Goal: Information Seeking & Learning: Check status

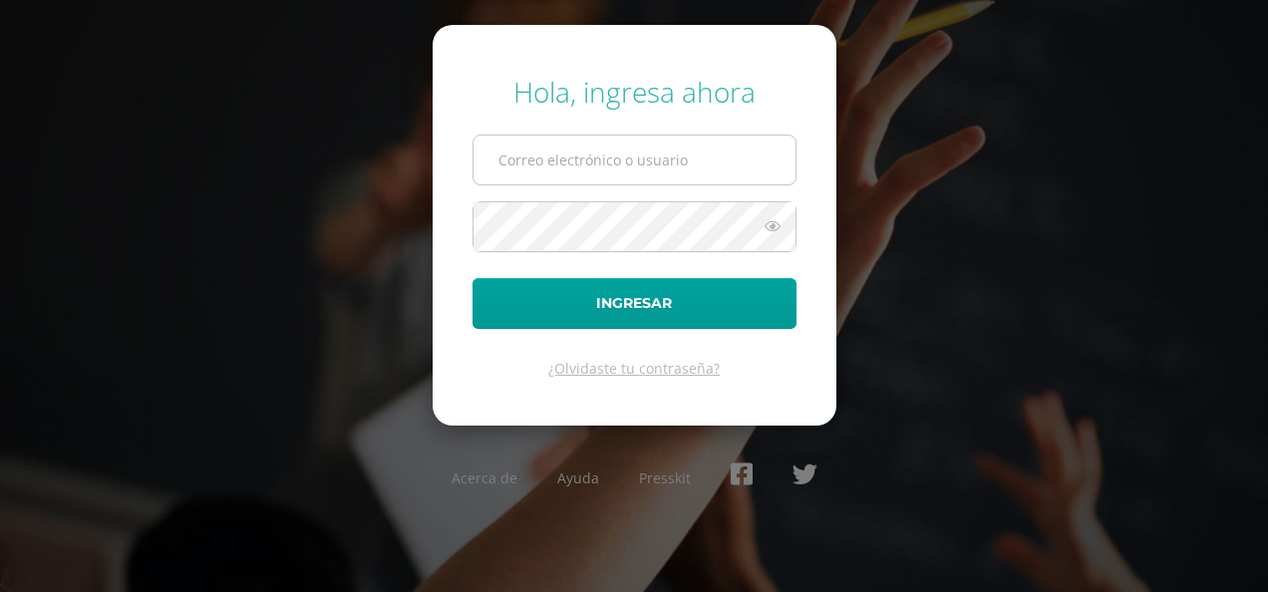
click at [554, 181] on input "text" at bounding box center [634, 160] width 322 height 49
click at [552, 157] on input "text" at bounding box center [634, 160] width 322 height 49
type input "deyduran@hotmail.com"
click at [582, 241] on form "Hola, ingresa ahora deyduran@hotmail.com Ingresar ¿Olvidaste tu contraseña?" at bounding box center [635, 225] width 404 height 401
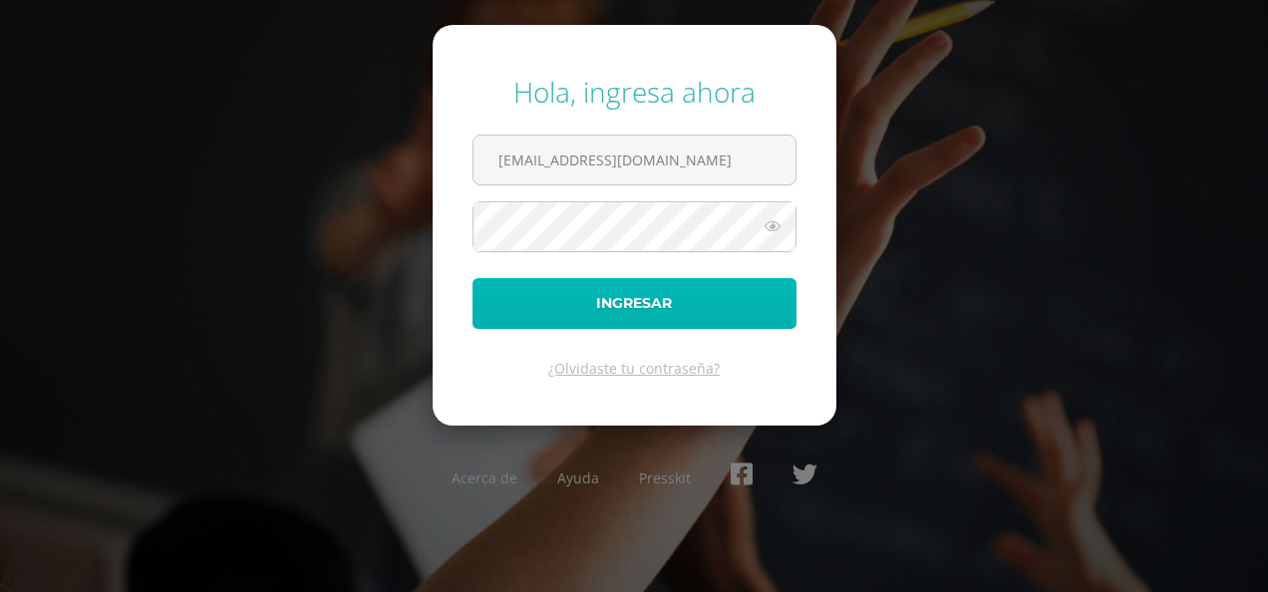
click at [695, 313] on button "Ingresar" at bounding box center [634, 303] width 324 height 51
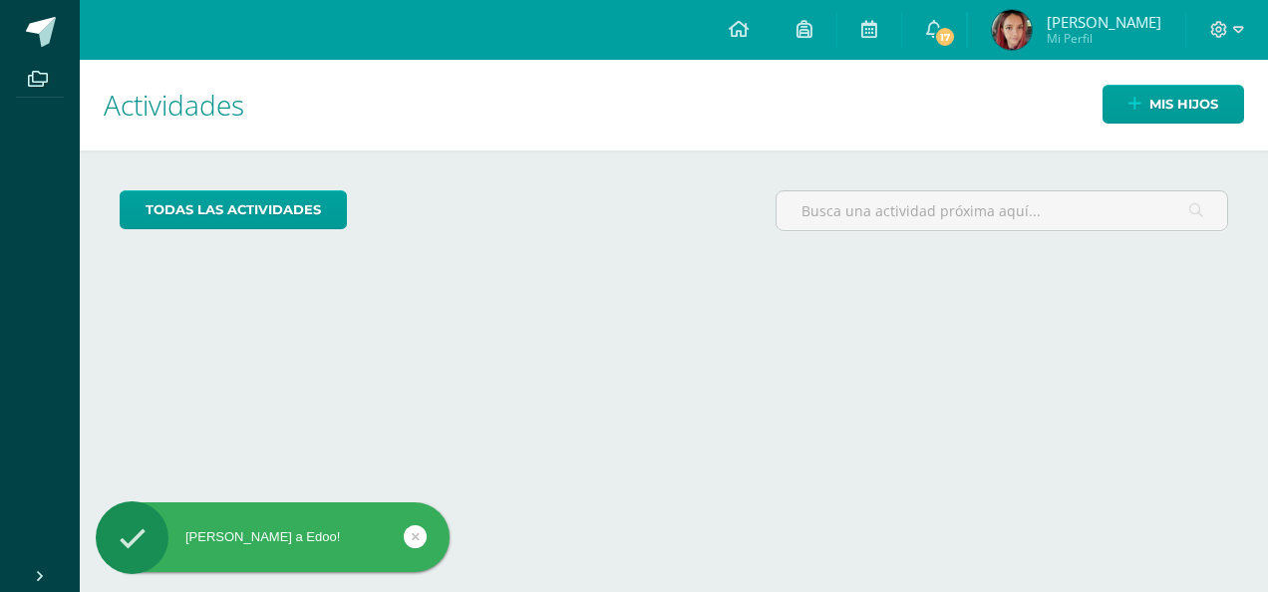
click at [1125, 28] on span "[PERSON_NAME]" at bounding box center [1103, 22] width 115 height 20
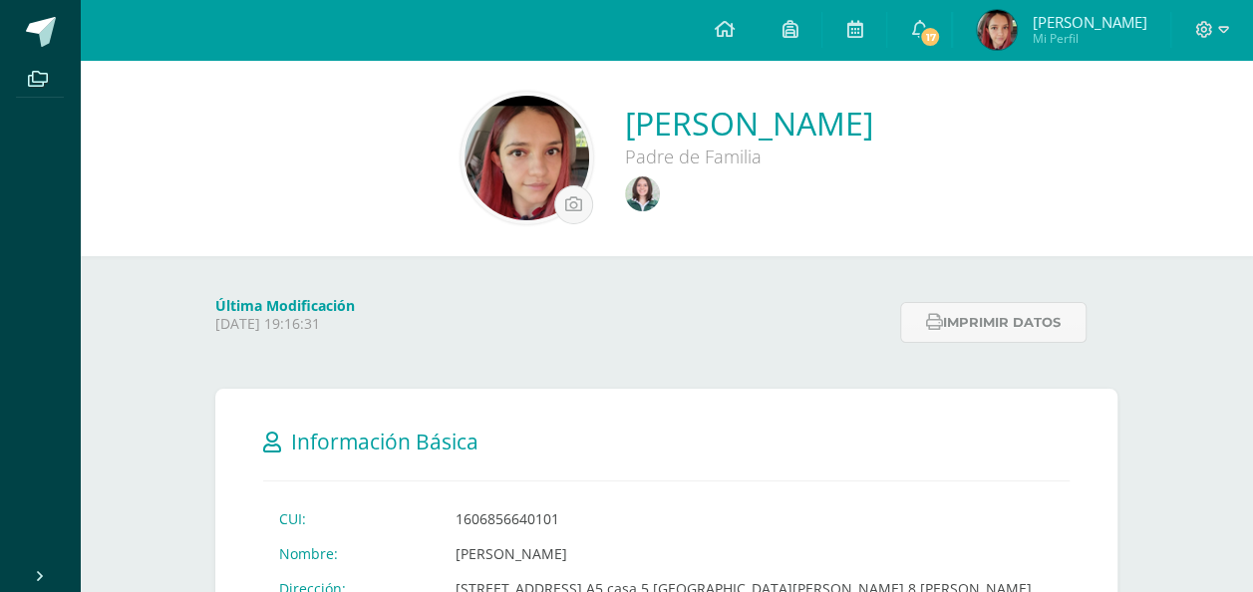
click at [625, 174] on div at bounding box center [749, 191] width 248 height 47
click at [644, 213] on div at bounding box center [749, 191] width 248 height 47
click at [636, 190] on div at bounding box center [749, 191] width 248 height 47
click at [625, 183] on img at bounding box center [642, 193] width 35 height 35
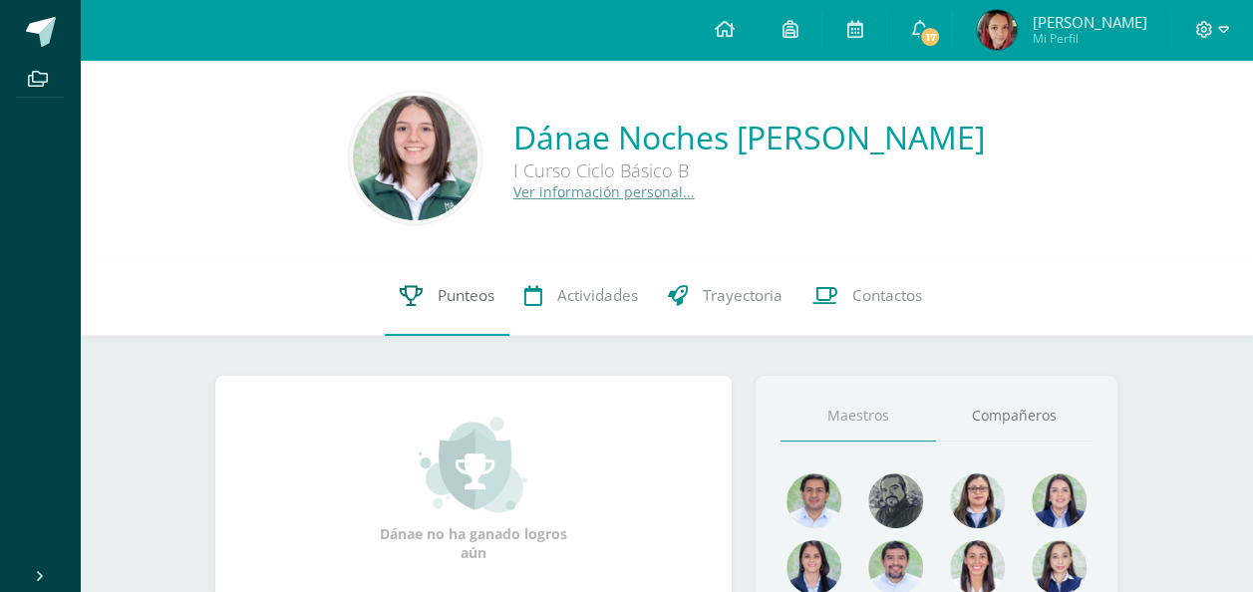
click at [476, 291] on span "Punteos" at bounding box center [465, 295] width 57 height 21
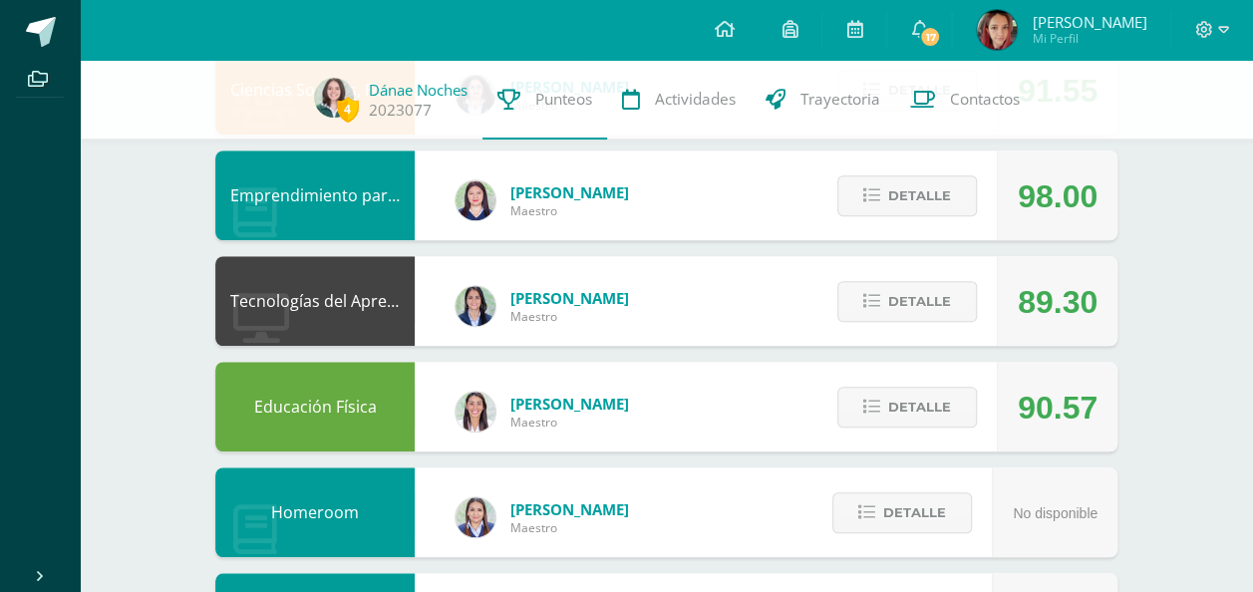
scroll to position [600, 0]
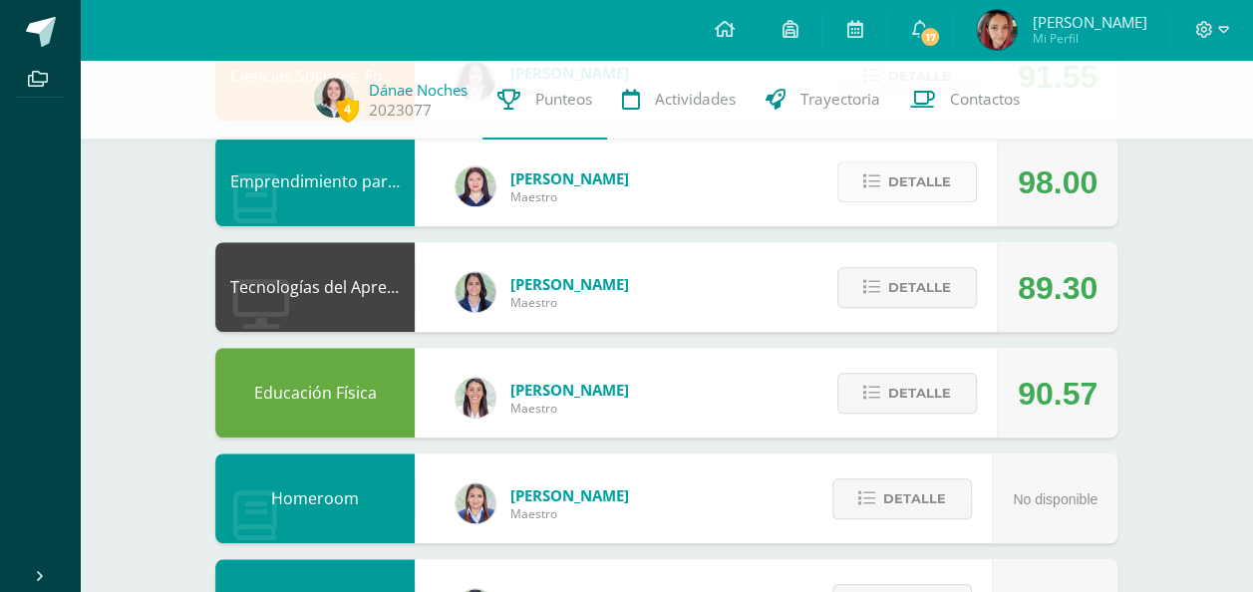
click at [905, 176] on span "Detalle" at bounding box center [919, 181] width 63 height 37
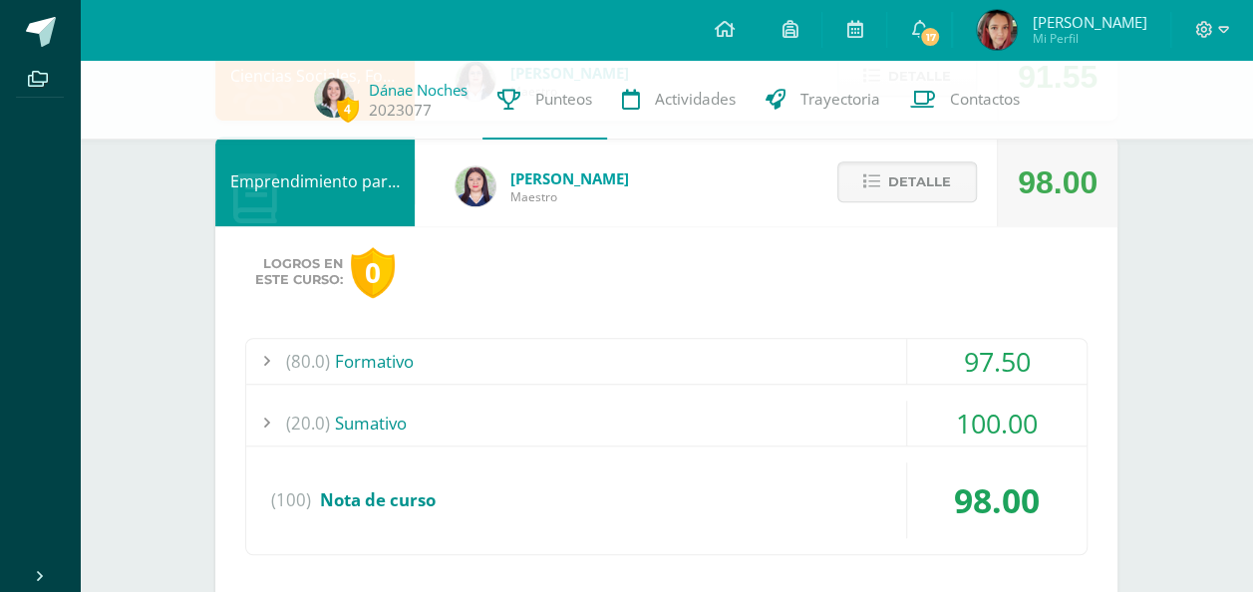
click at [349, 353] on div "(80.0) Formativo" at bounding box center [666, 361] width 840 height 45
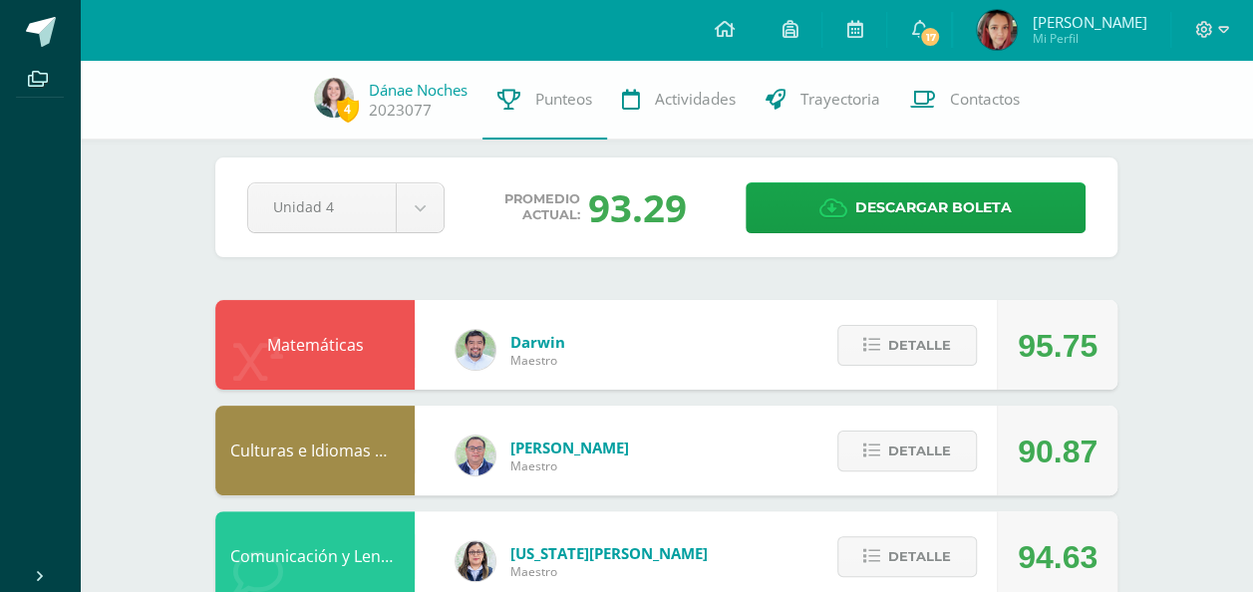
scroll to position [0, 0]
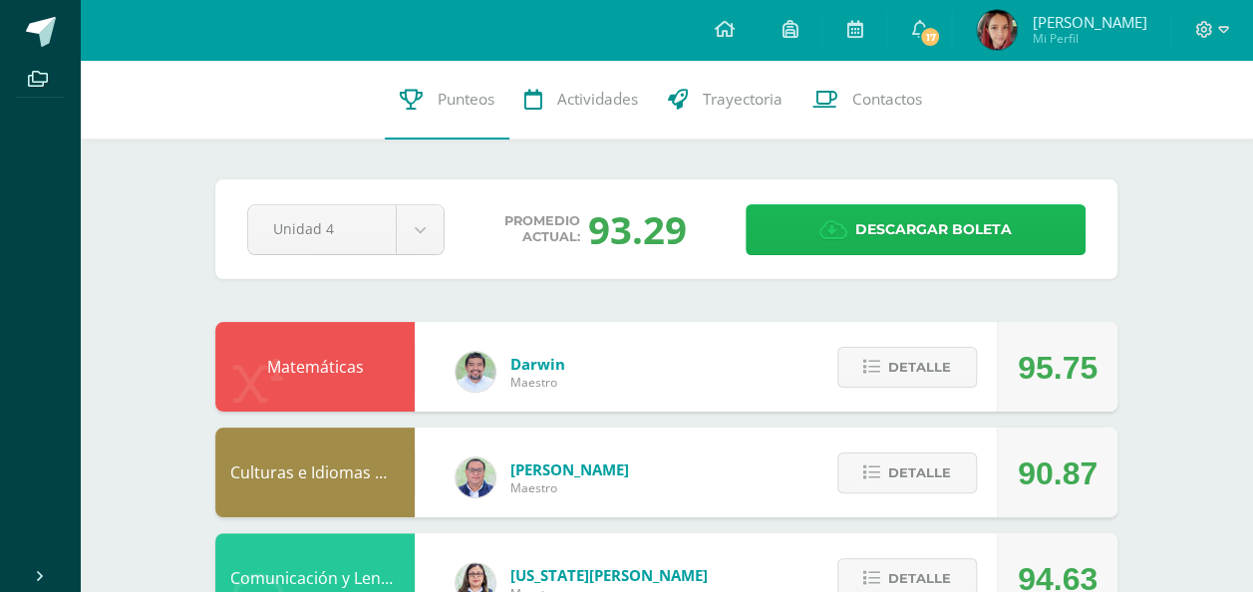
click at [912, 215] on span "Descargar boleta" at bounding box center [933, 229] width 156 height 49
